Goal: Task Accomplishment & Management: Manage account settings

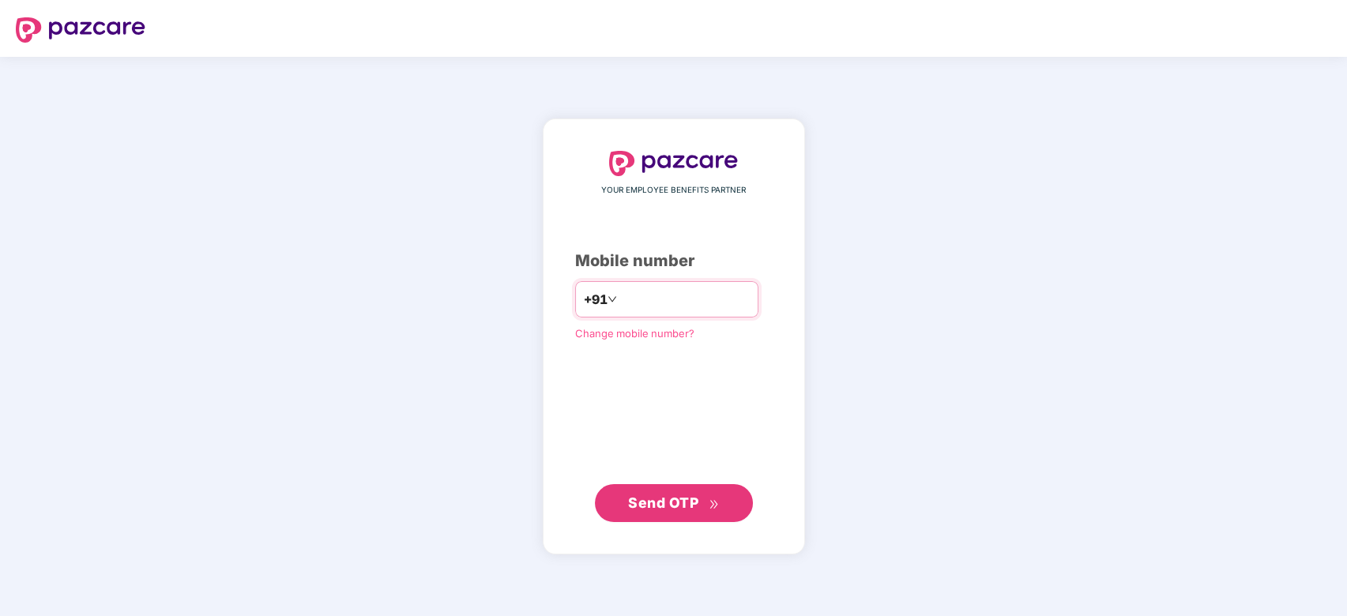
type input "**********"
click at [676, 496] on span "Send OTP" at bounding box center [663, 503] width 70 height 17
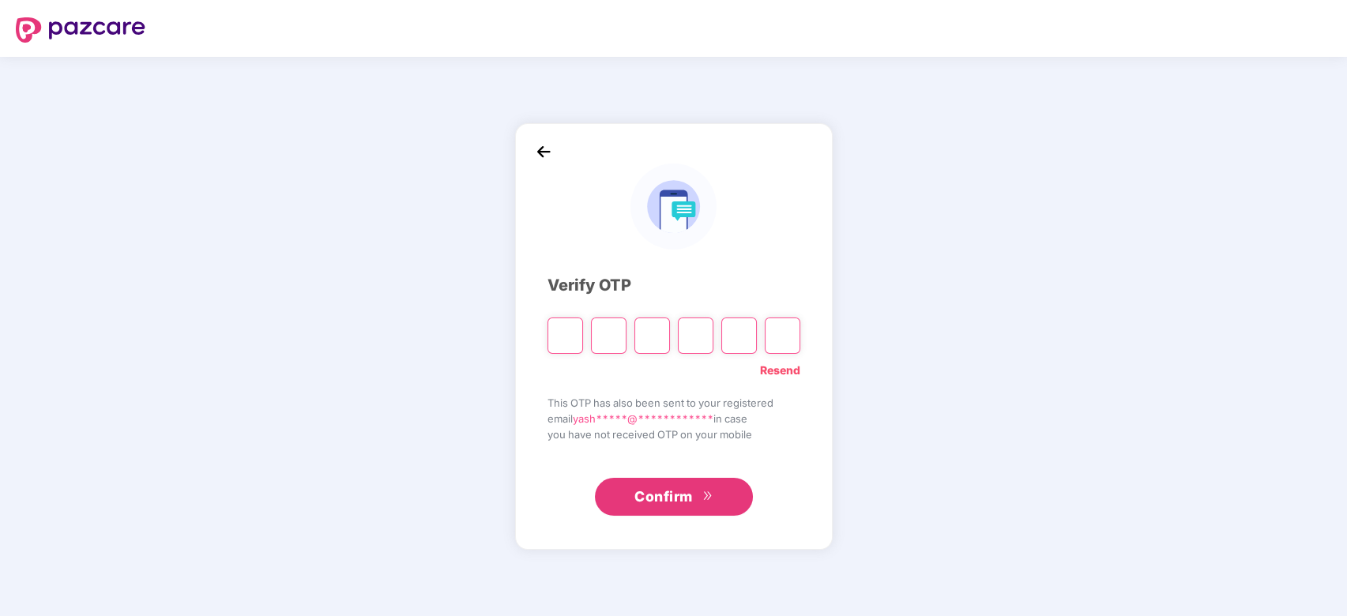
type input "*"
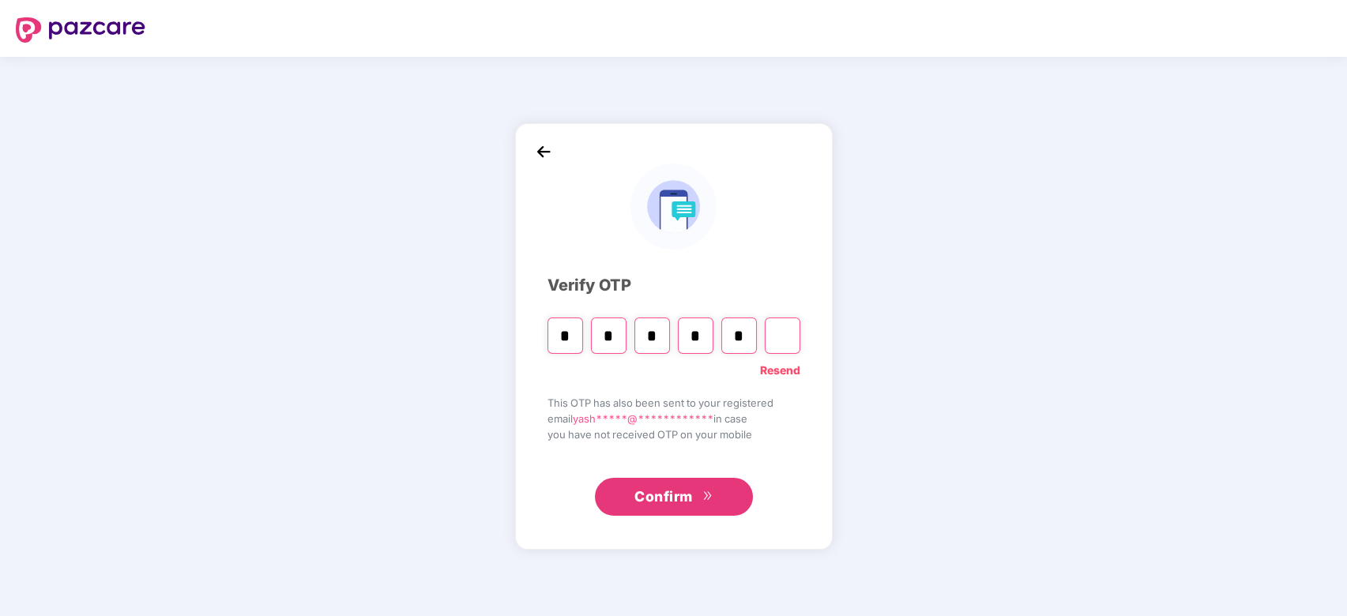
type input "*"
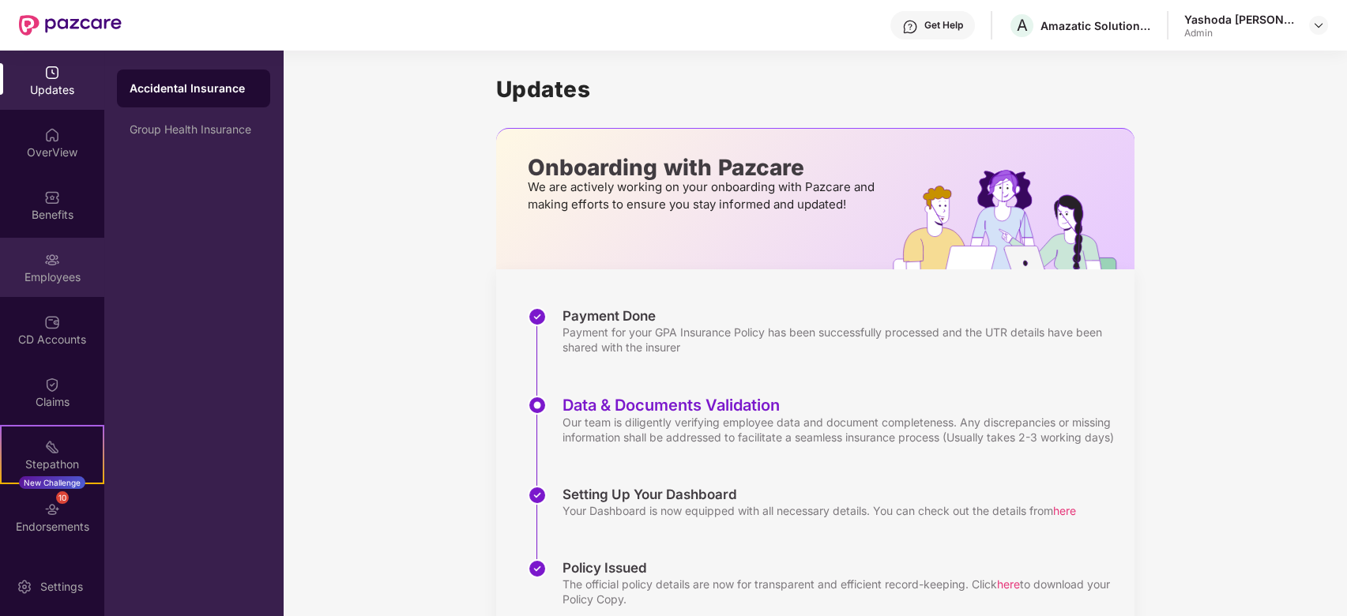
click at [82, 273] on div "Employees" at bounding box center [52, 277] width 104 height 16
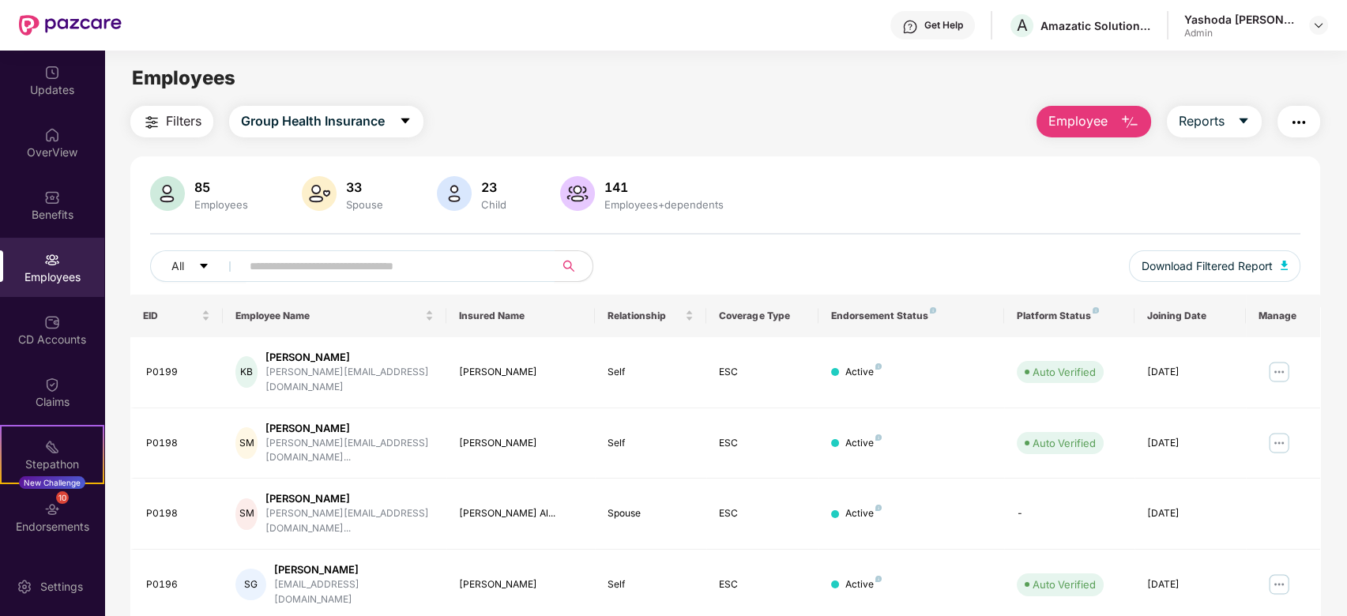
click at [417, 271] on input "text" at bounding box center [392, 266] width 284 height 24
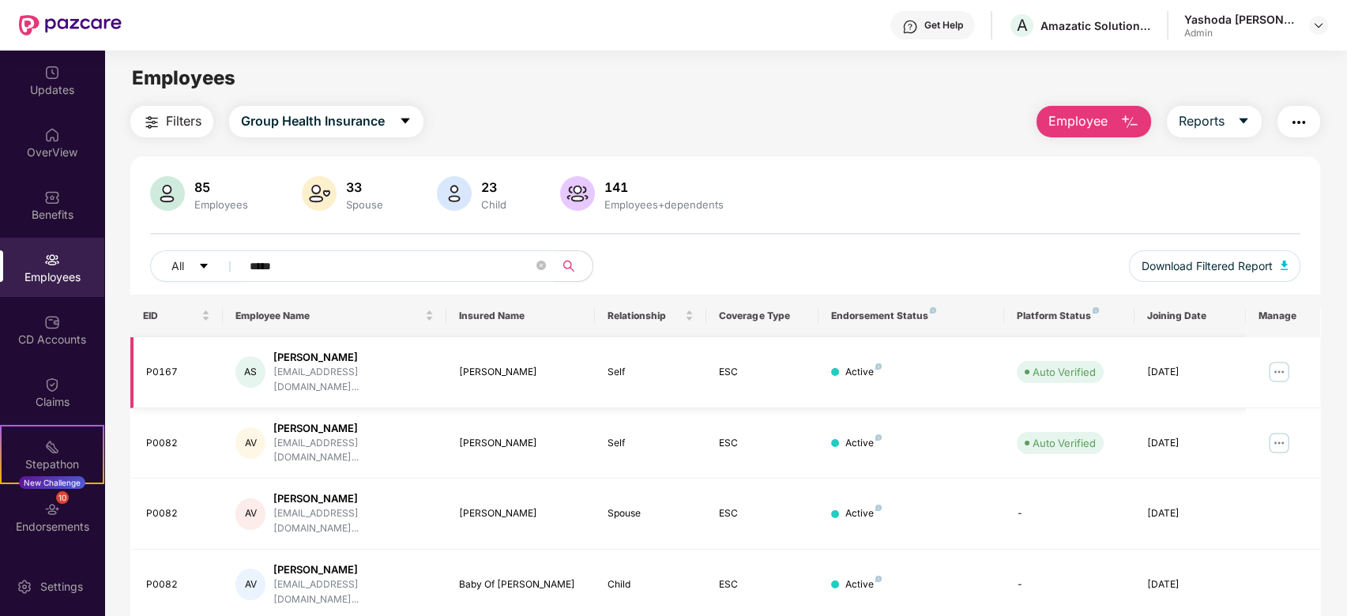
type input "*****"
click at [1289, 360] on img at bounding box center [1278, 371] width 25 height 25
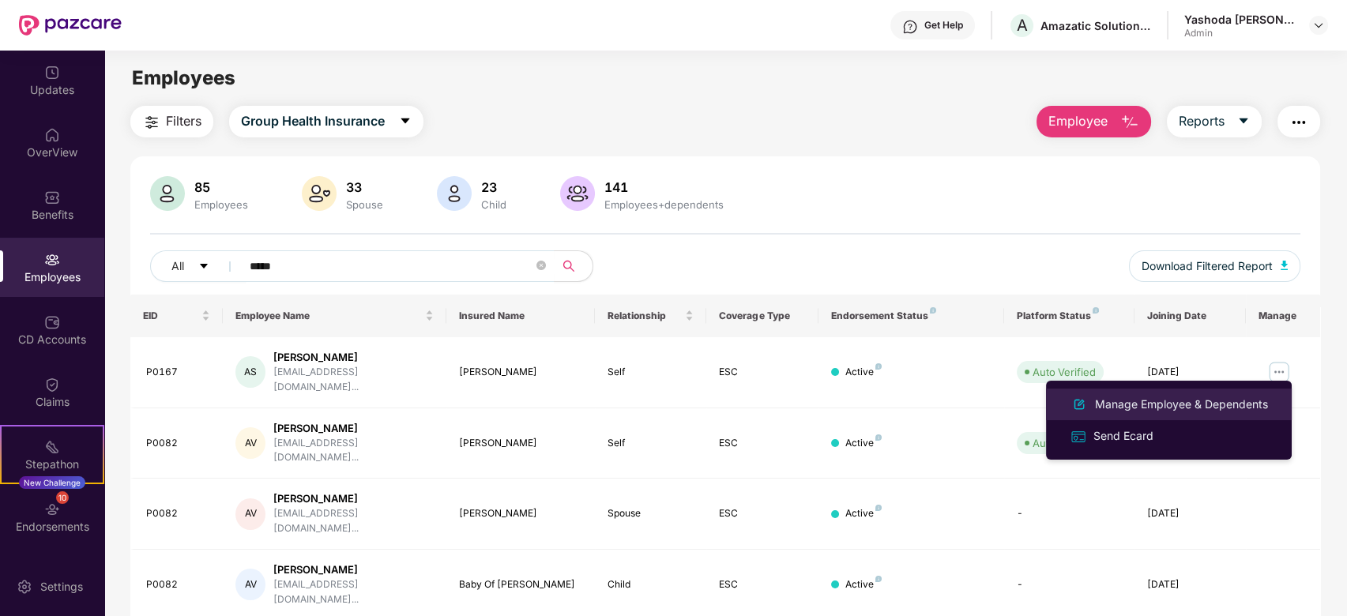
click at [1148, 413] on div "Manage Employee & Dependents" at bounding box center [1169, 404] width 205 height 19
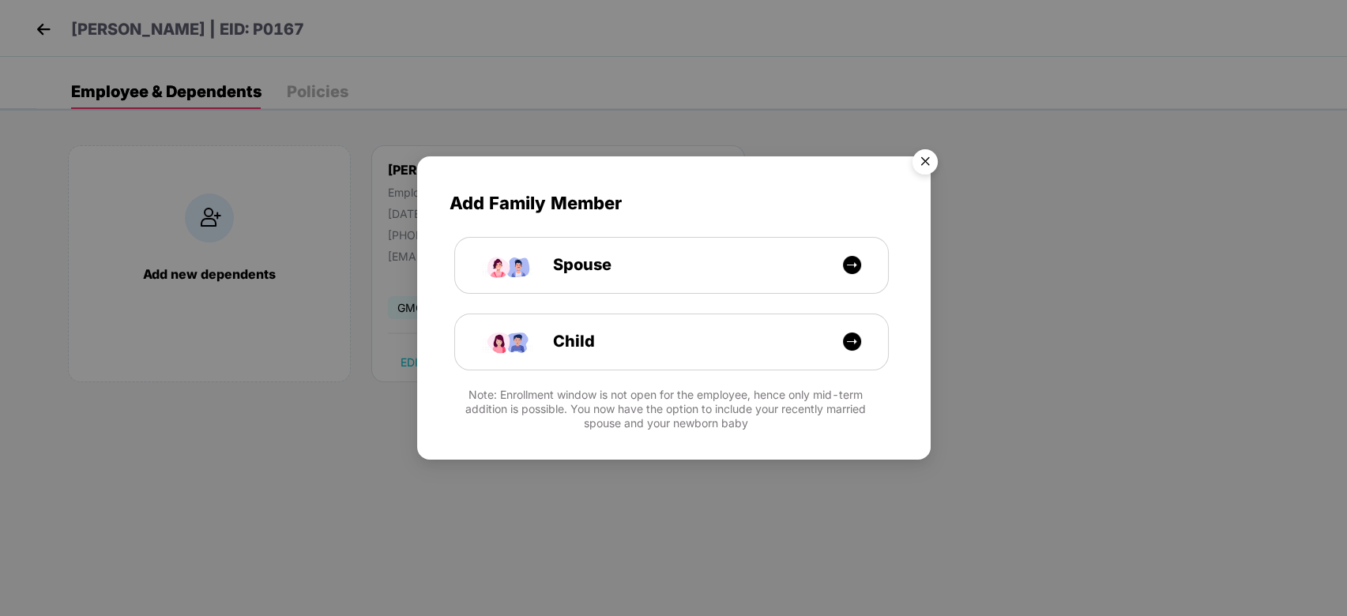
click at [927, 162] on img "Close" at bounding box center [925, 164] width 44 height 44
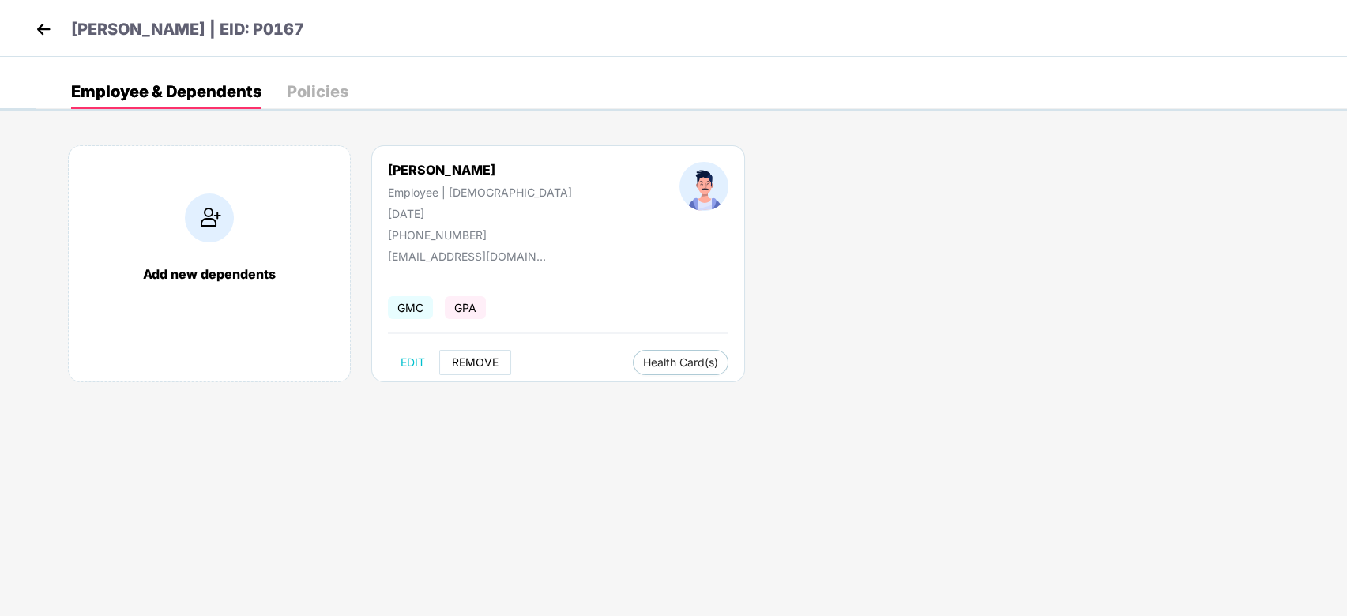
click at [464, 358] on span "REMOVE" at bounding box center [475, 362] width 47 height 13
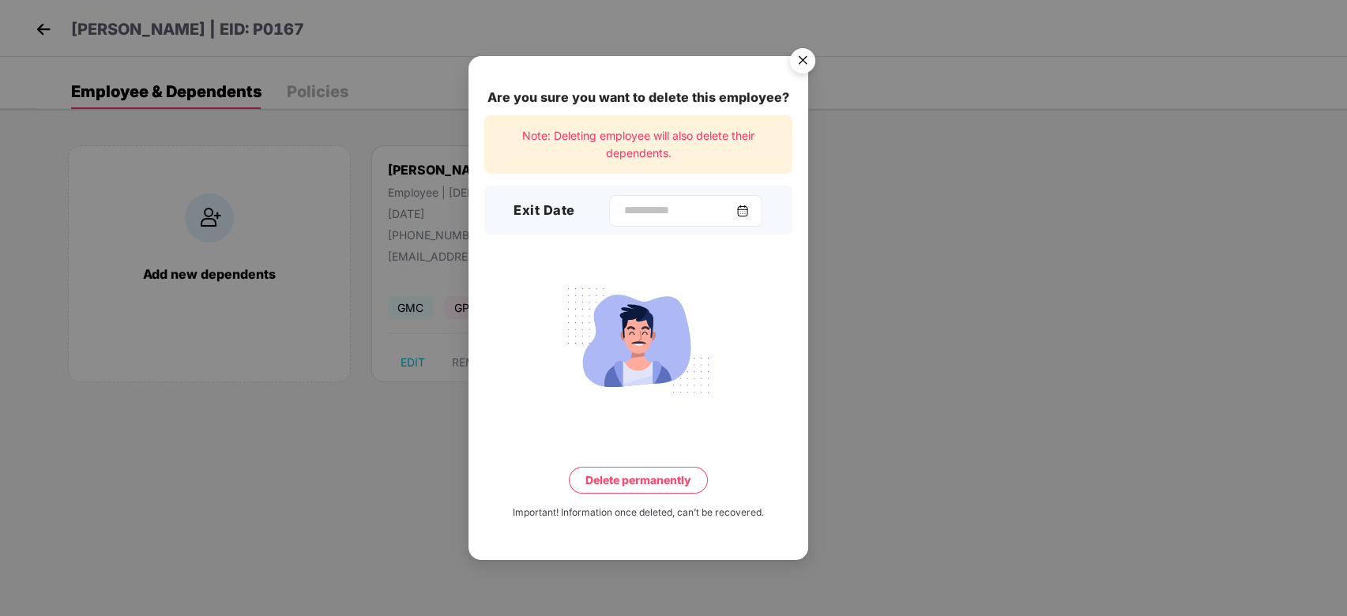
click at [749, 213] on img at bounding box center [742, 211] width 13 height 13
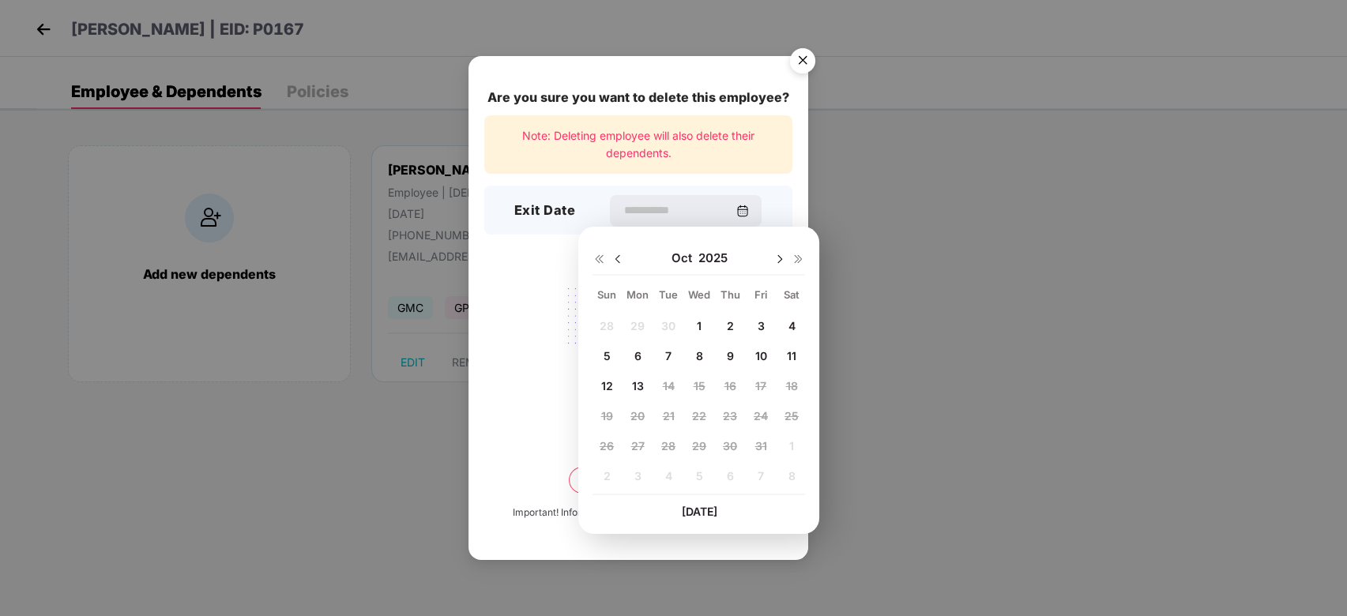
click at [627, 388] on div "13" at bounding box center [638, 386] width 24 height 24
type input "**********"
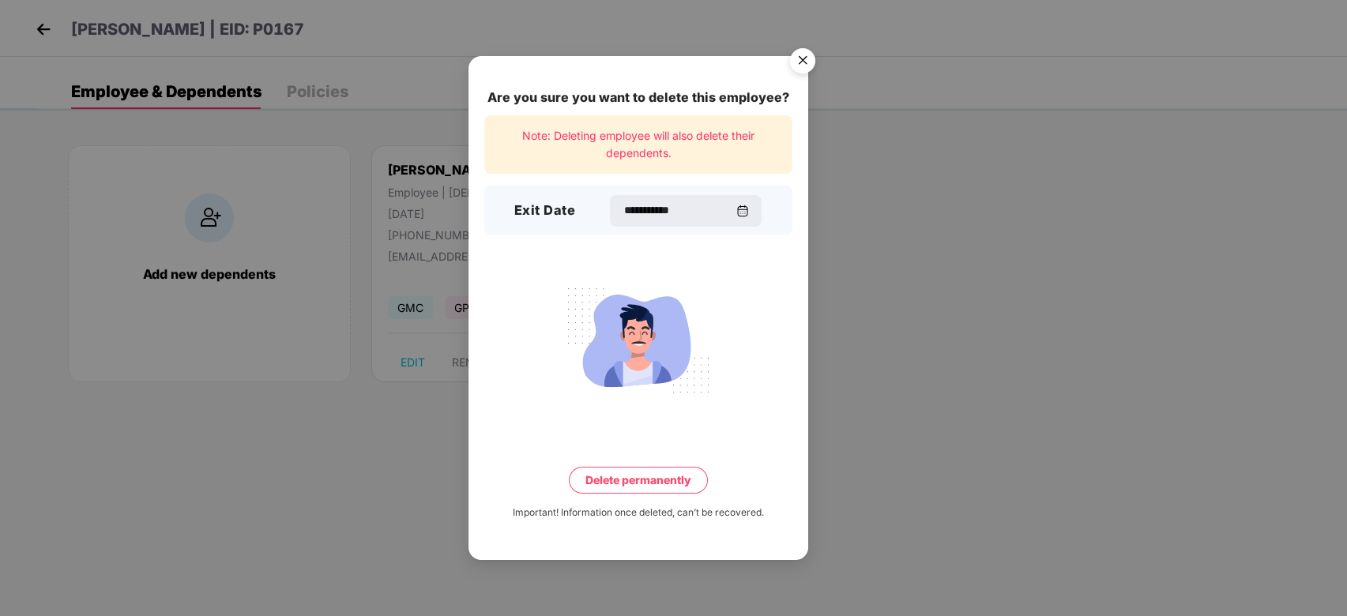
click at [626, 476] on button "Delete permanently" at bounding box center [638, 480] width 139 height 27
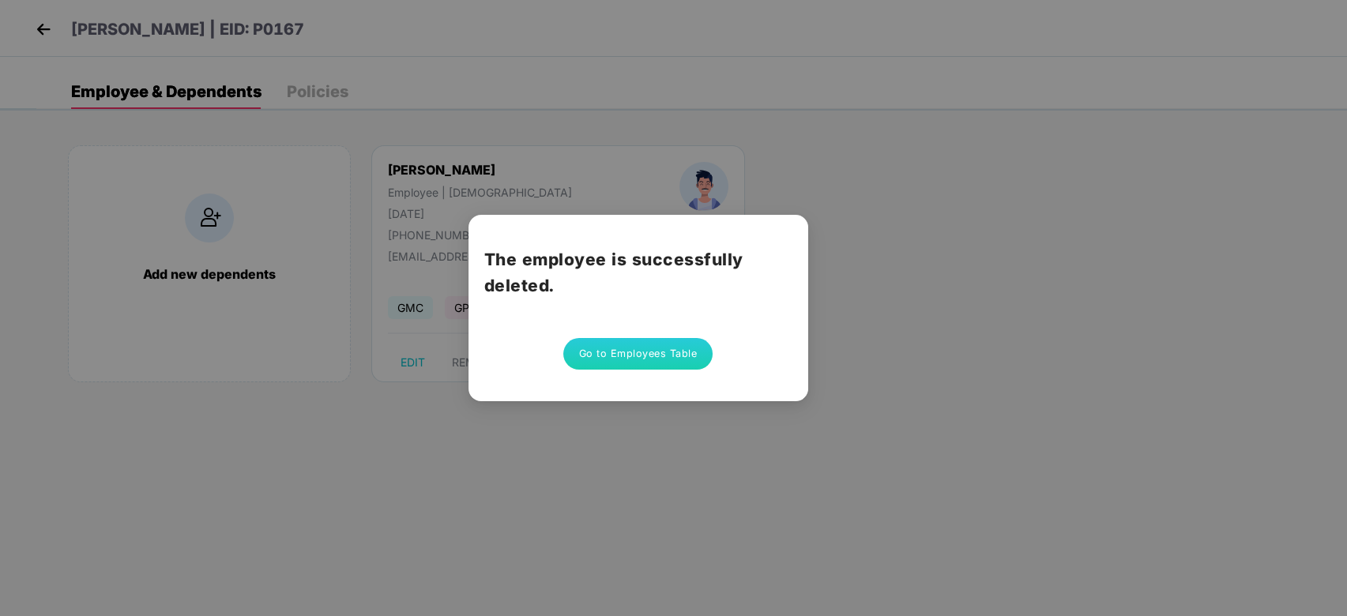
click at [630, 367] on button "Go to Employees Table" at bounding box center [638, 354] width 150 height 32
